Goal: Register for event/course

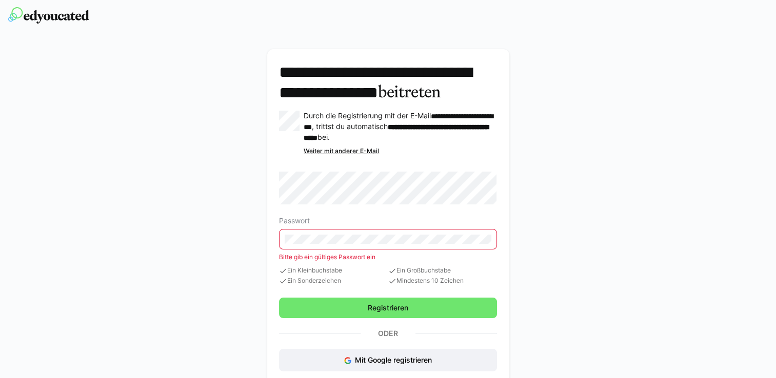
click at [351, 250] on eds-input at bounding box center [387, 239] width 217 height 21
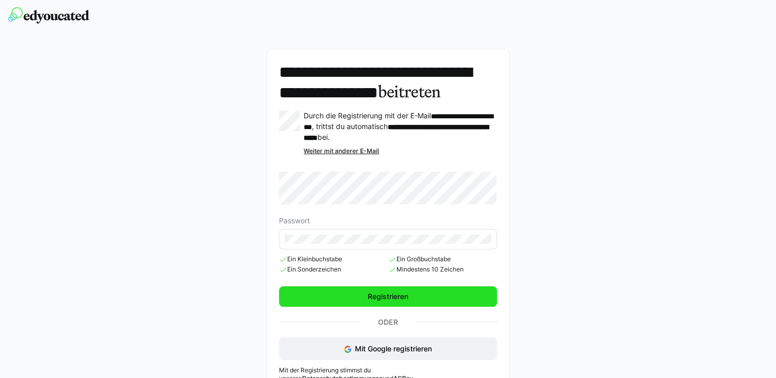
click at [369, 307] on span "Registrieren" at bounding box center [387, 297] width 217 height 21
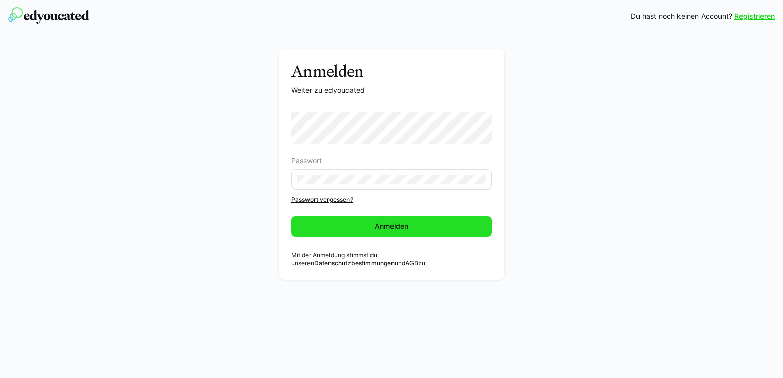
click at [369, 232] on span "Anmelden" at bounding box center [391, 226] width 201 height 21
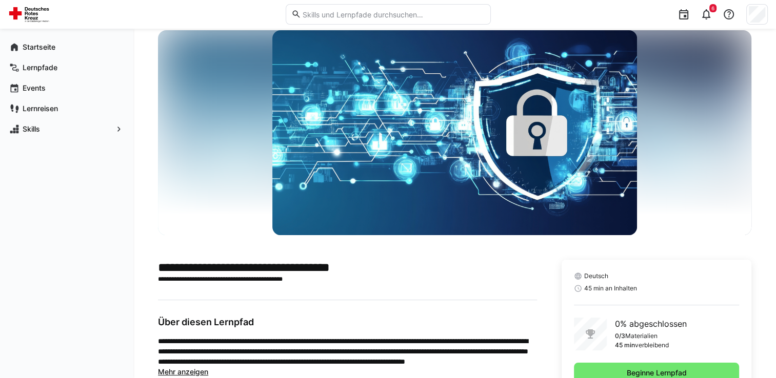
scroll to position [65, 0]
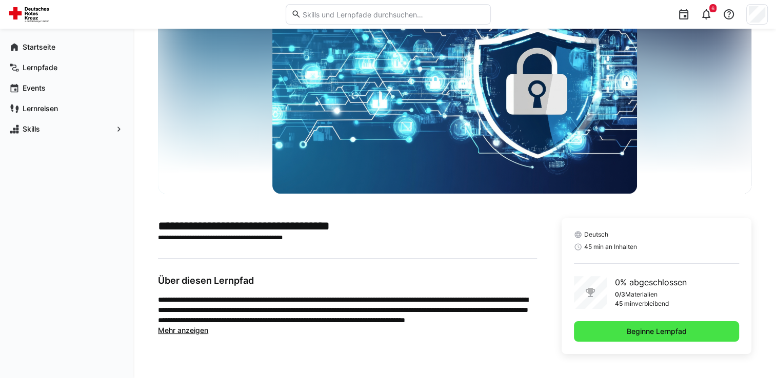
click at [633, 339] on span "Beginne Lernpfad" at bounding box center [656, 331] width 165 height 21
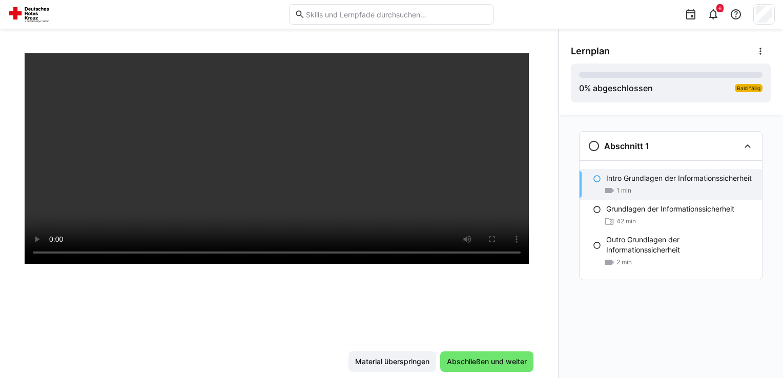
scroll to position [80, 0]
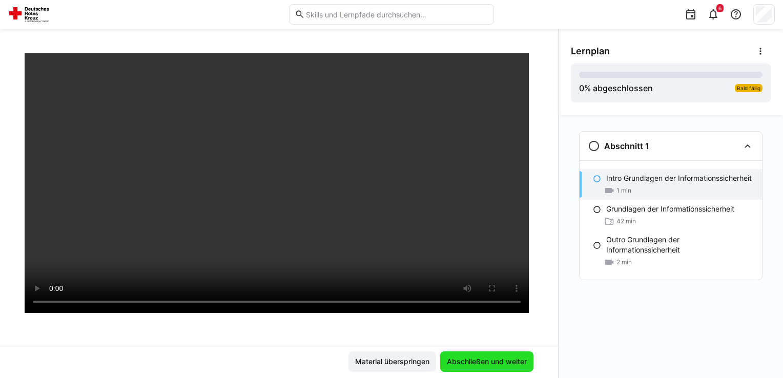
click at [473, 361] on span "Abschließen und weiter" at bounding box center [487, 362] width 83 height 10
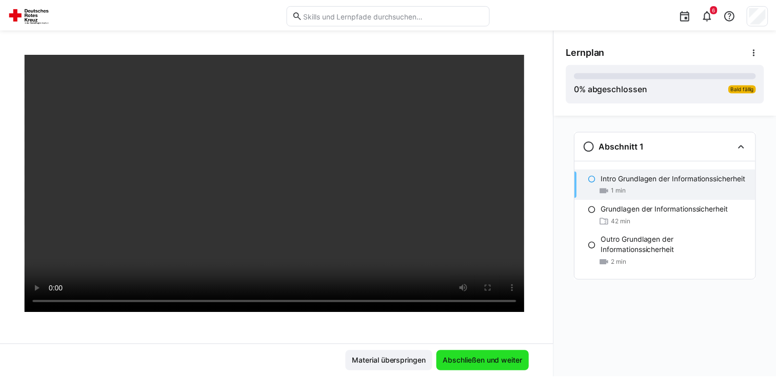
scroll to position [24, 0]
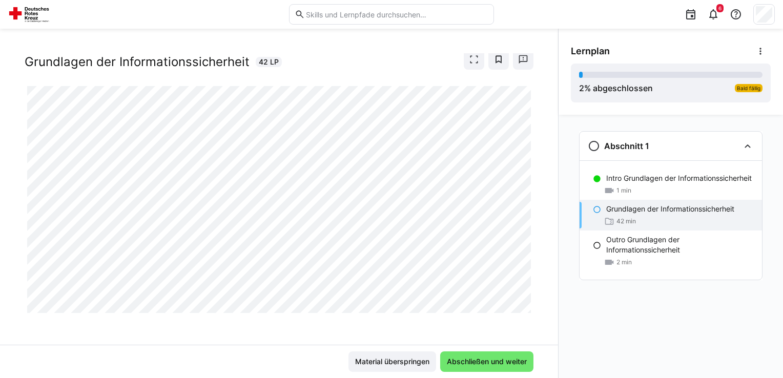
click at [578, 304] on app-classroom-navigation "Abschnitt 1 Intro Grundlagen der Informationssicherheit 1 min Grundlagen der In…" at bounding box center [671, 219] width 200 height 185
click at [35, 18] on img at bounding box center [30, 14] width 45 height 16
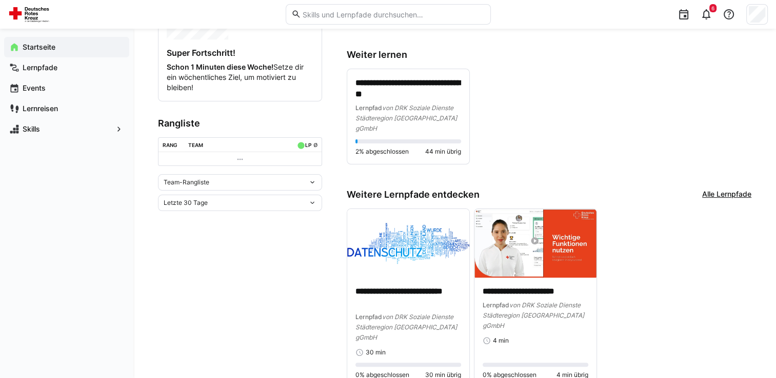
scroll to position [224, 0]
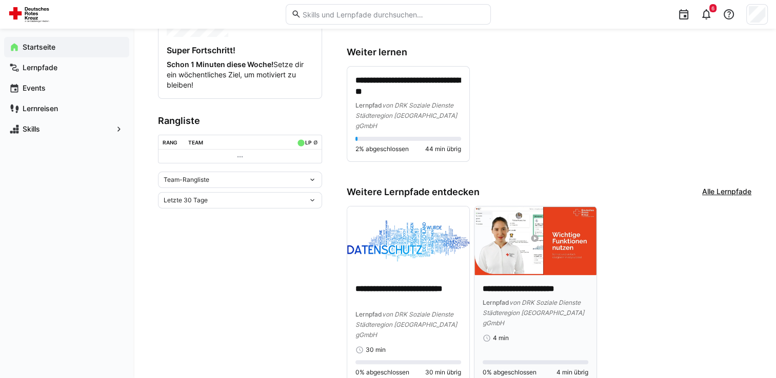
click at [483, 227] on img at bounding box center [535, 241] width 122 height 69
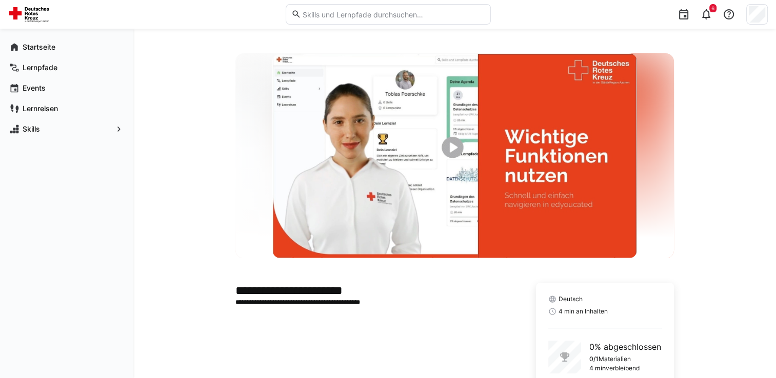
click at [448, 150] on img at bounding box center [454, 155] width 365 height 205
click at [454, 148] on img at bounding box center [454, 155] width 365 height 205
click at [458, 157] on img at bounding box center [454, 155] width 365 height 205
drag, startPoint x: 454, startPoint y: 150, endPoint x: 527, endPoint y: 120, distance: 79.3
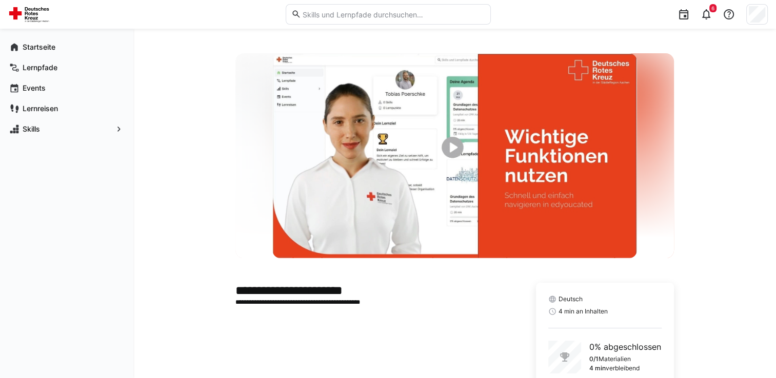
click at [527, 120] on img at bounding box center [454, 155] width 365 height 205
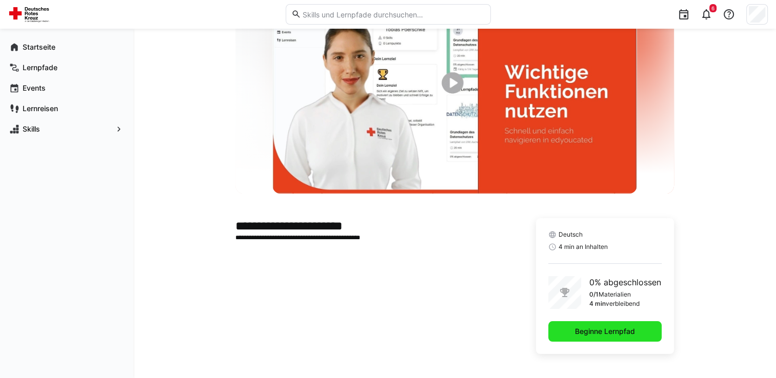
click at [597, 339] on span "Beginne Lernpfad" at bounding box center [604, 331] width 113 height 21
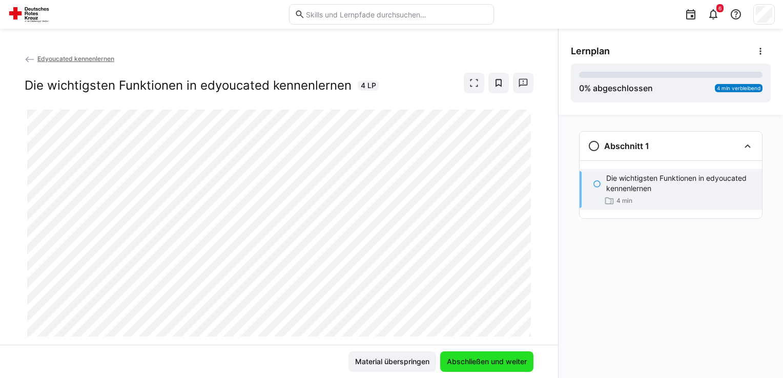
click at [477, 366] on span "Abschließen und weiter" at bounding box center [487, 362] width 83 height 10
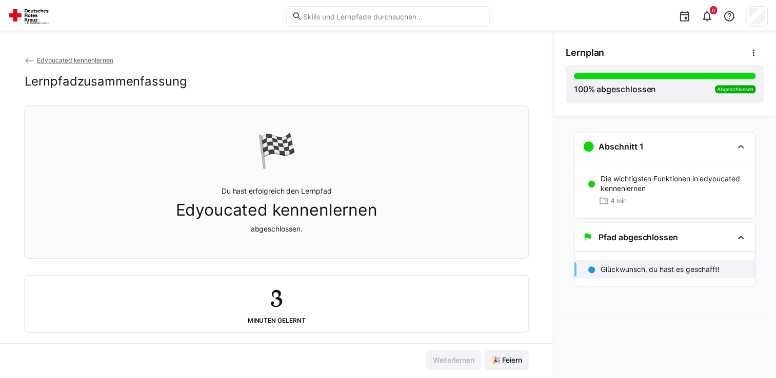
scroll to position [16, 0]
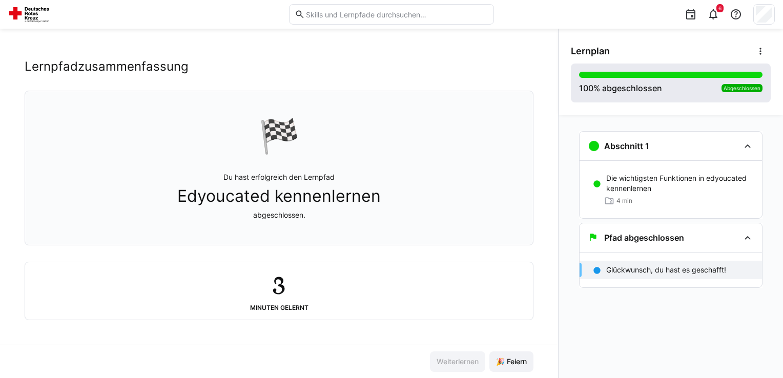
click at [589, 95] on div "100 % abgeschlossen Abgeschlossen" at bounding box center [671, 83] width 200 height 39
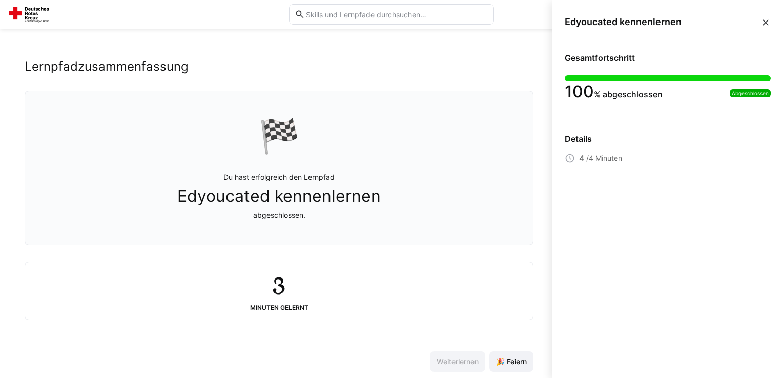
click at [765, 16] on span at bounding box center [766, 21] width 10 height 11
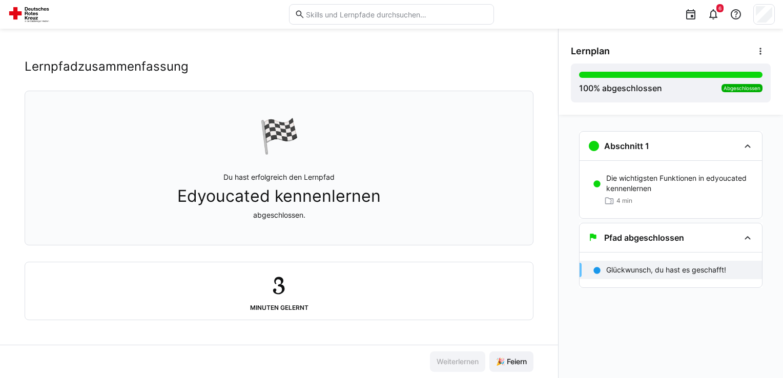
click at [32, 21] on img at bounding box center [30, 14] width 45 height 16
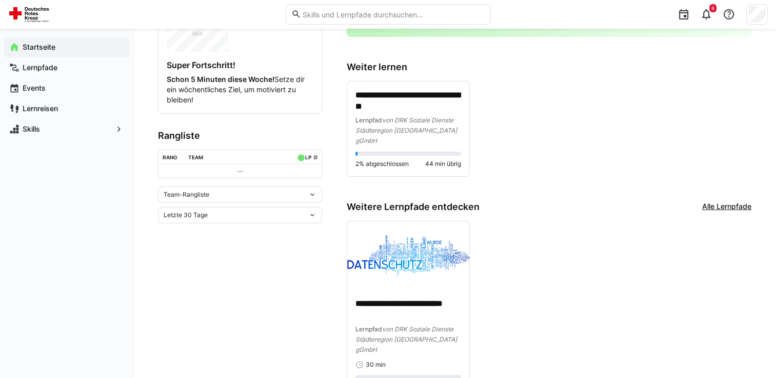
scroll to position [221, 0]
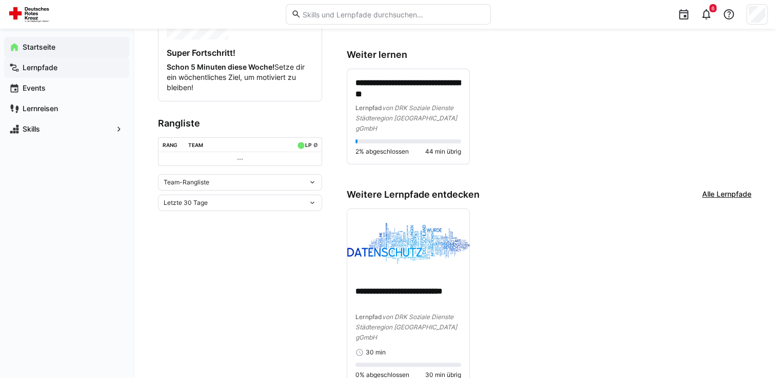
click at [0, 0] on app-navigation-label "Lernpfade" at bounding box center [0, 0] width 0 height 0
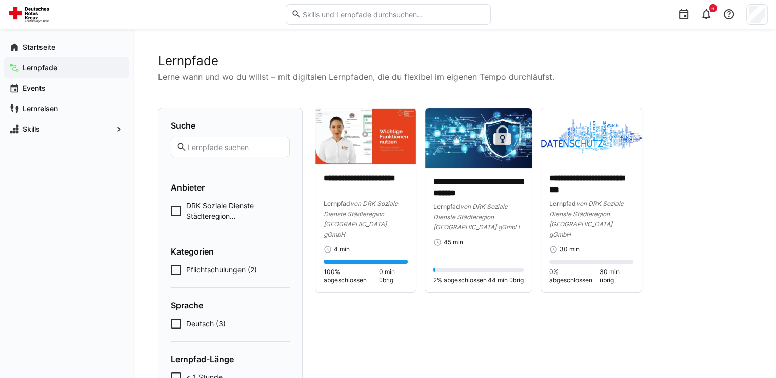
click at [176, 270] on icon at bounding box center [176, 270] width 10 height 10
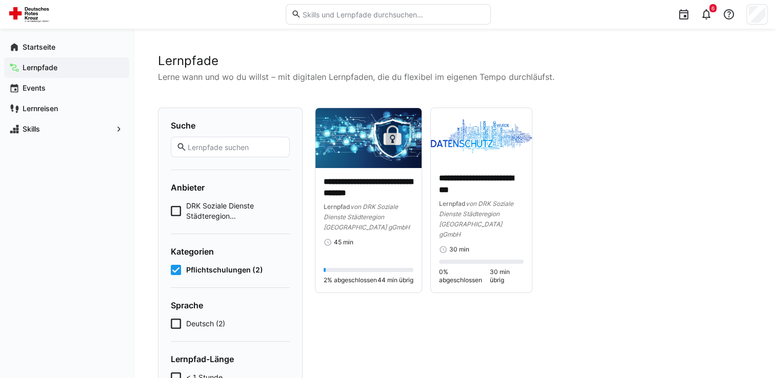
click at [176, 270] on icon at bounding box center [176, 270] width 10 height 10
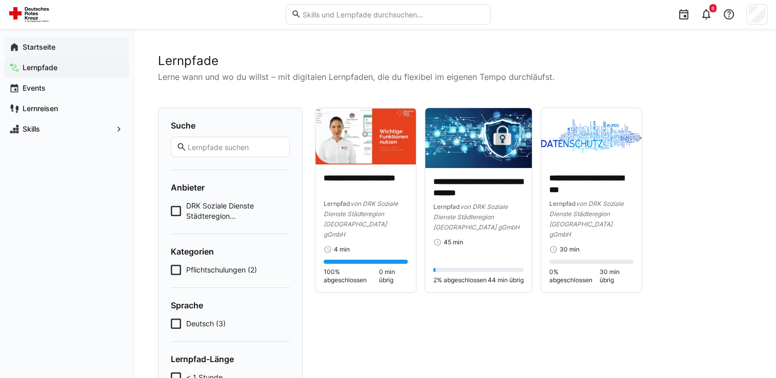
click at [48, 40] on div "Startseite" at bounding box center [66, 47] width 125 height 21
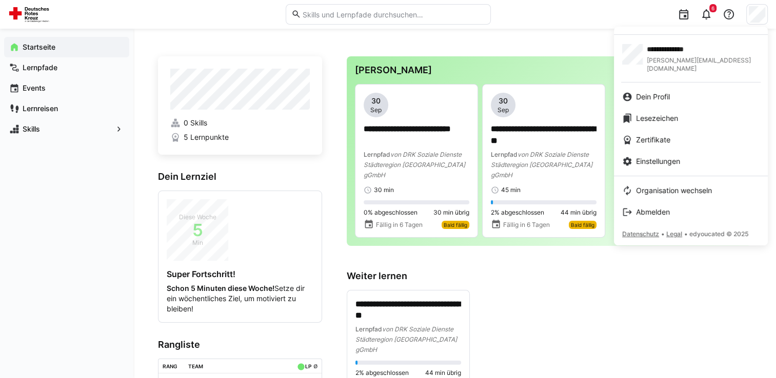
click at [758, 19] on div at bounding box center [388, 189] width 776 height 378
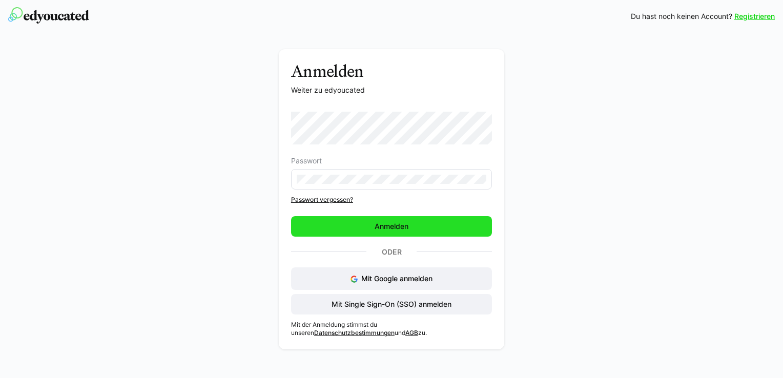
click at [382, 226] on span "Anmelden" at bounding box center [391, 226] width 37 height 10
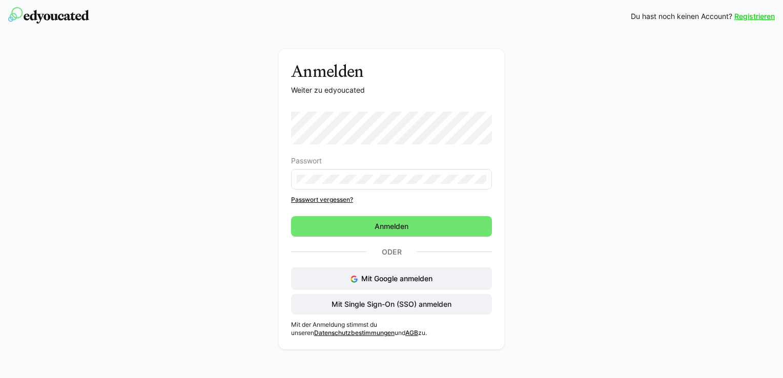
click at [369, 187] on eds-input at bounding box center [391, 179] width 201 height 21
click at [586, 173] on div "Anmelden Weiter zu edyoucated Passwort Passwort vergessen? Anmelden Oder Mit Go…" at bounding box center [392, 202] width 578 height 306
click at [489, 184] on eds-input at bounding box center [391, 179] width 201 height 21
